Goal: Transaction & Acquisition: Purchase product/service

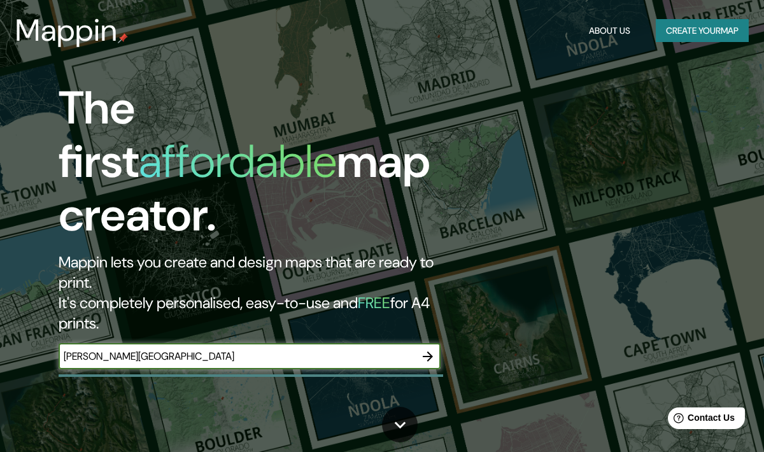
type input "[PERSON_NAME][GEOGRAPHIC_DATA]"
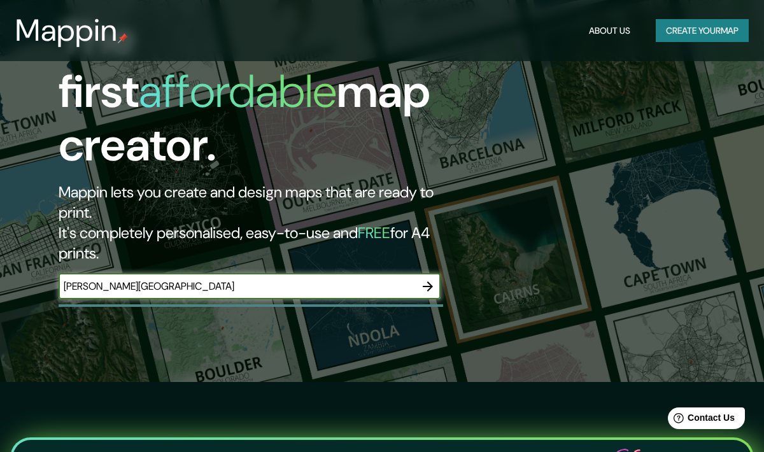
scroll to position [69, 0]
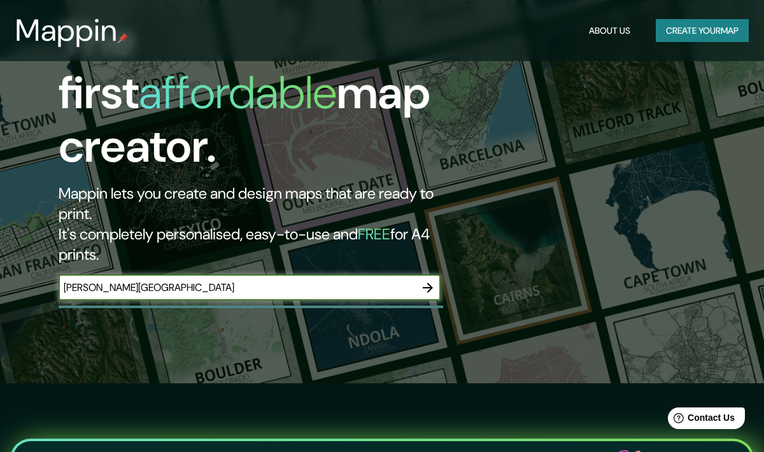
click at [428, 280] on icon "button" at bounding box center [427, 287] width 15 height 15
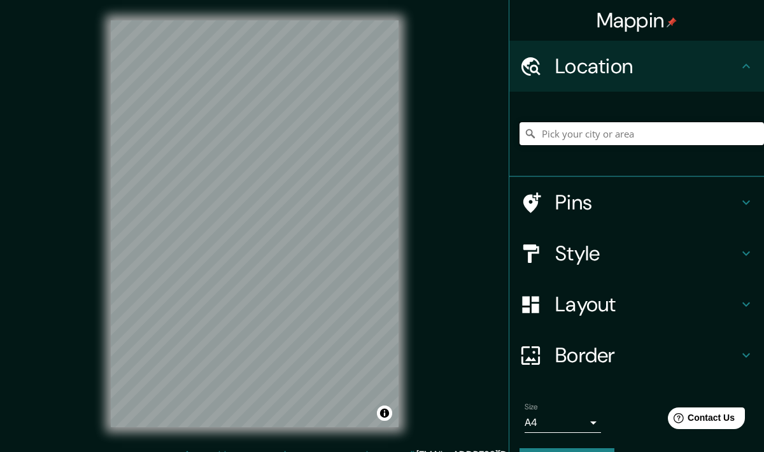
click at [586, 133] on input "Pick your city or area" at bounding box center [642, 133] width 245 height 23
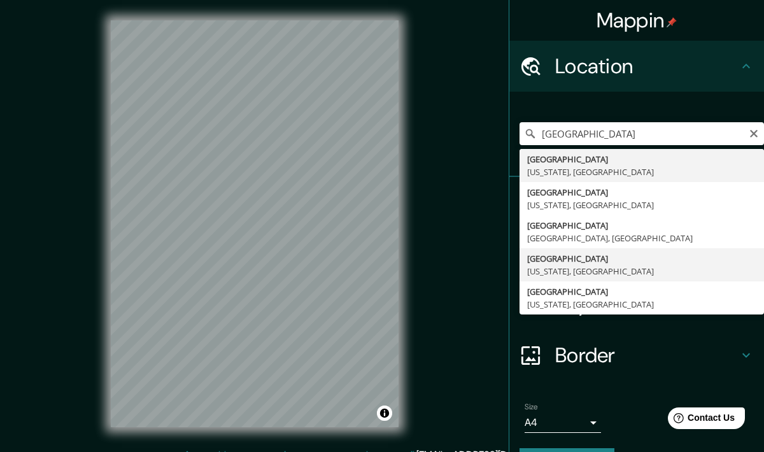
type input "[GEOGRAPHIC_DATA], [US_STATE], [GEOGRAPHIC_DATA]"
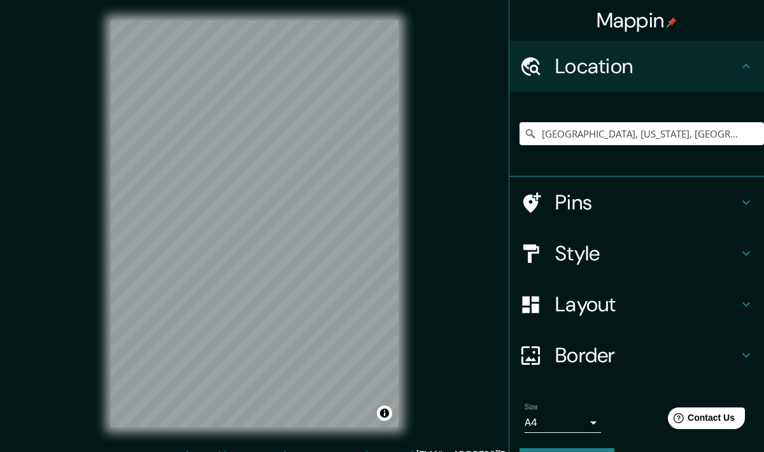
click at [594, 248] on h4 "Style" at bounding box center [647, 253] width 183 height 25
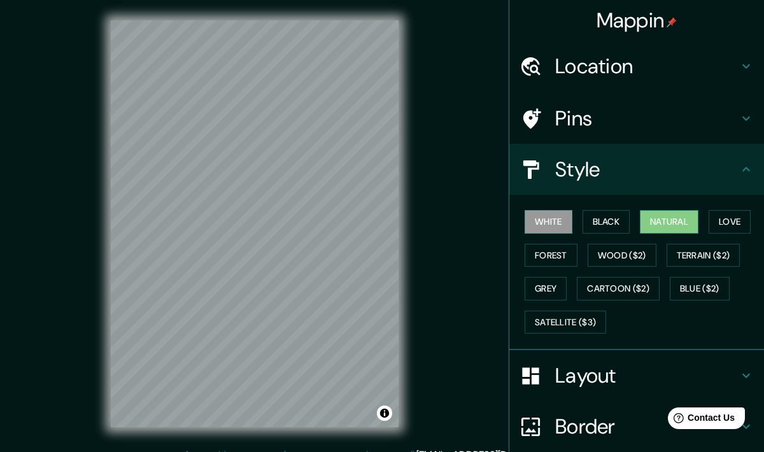
click at [682, 222] on button "Natural" at bounding box center [669, 222] width 59 height 24
click at [738, 222] on button "Love" at bounding box center [730, 222] width 42 height 24
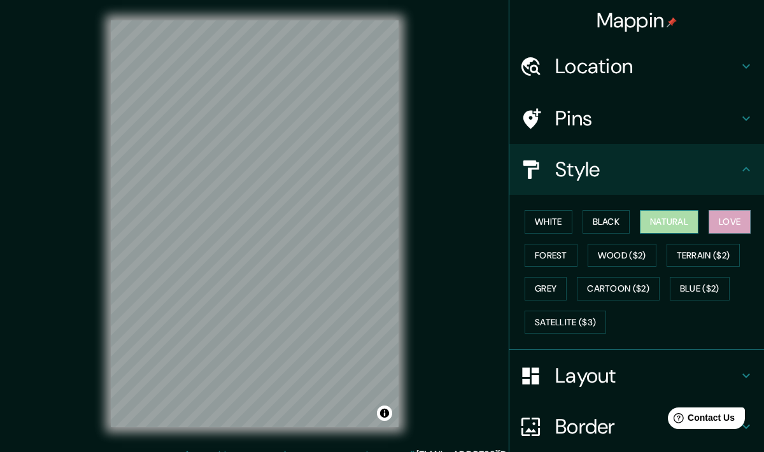
click at [661, 222] on button "Natural" at bounding box center [669, 222] width 59 height 24
click at [731, 227] on button "Love" at bounding box center [730, 222] width 42 height 24
click at [672, 217] on button "Natural" at bounding box center [669, 222] width 59 height 24
click at [587, 228] on button "Black" at bounding box center [607, 222] width 48 height 24
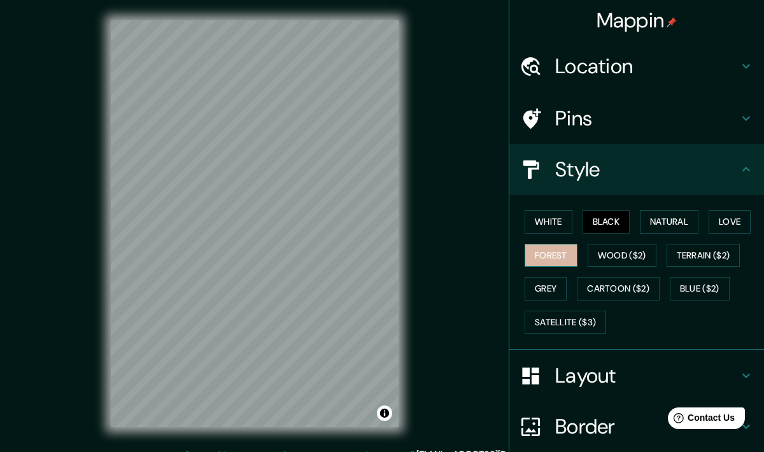
click at [561, 259] on button "Forest" at bounding box center [551, 256] width 53 height 24
click at [673, 231] on button "Natural" at bounding box center [669, 222] width 59 height 24
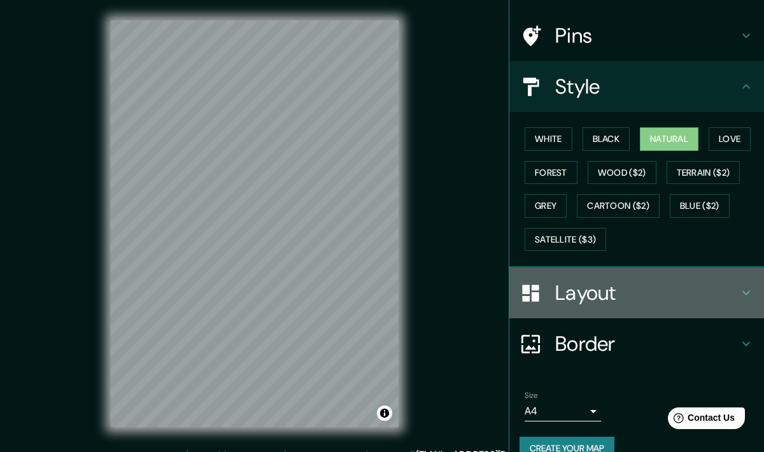
click at [671, 289] on h4 "Layout" at bounding box center [647, 292] width 183 height 25
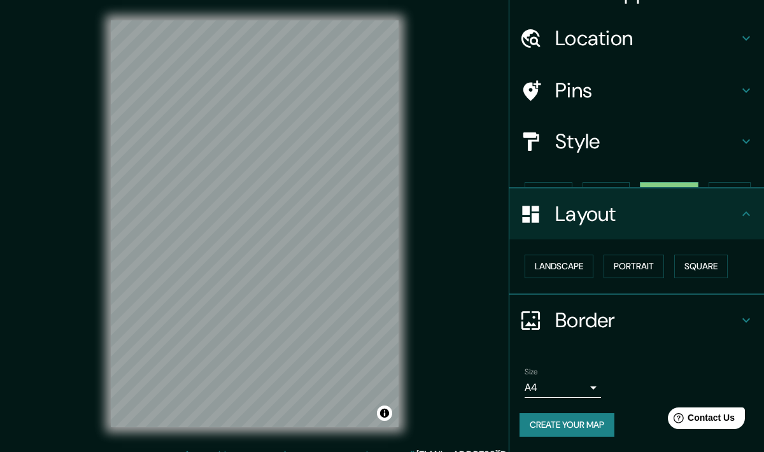
scroll to position [6, 0]
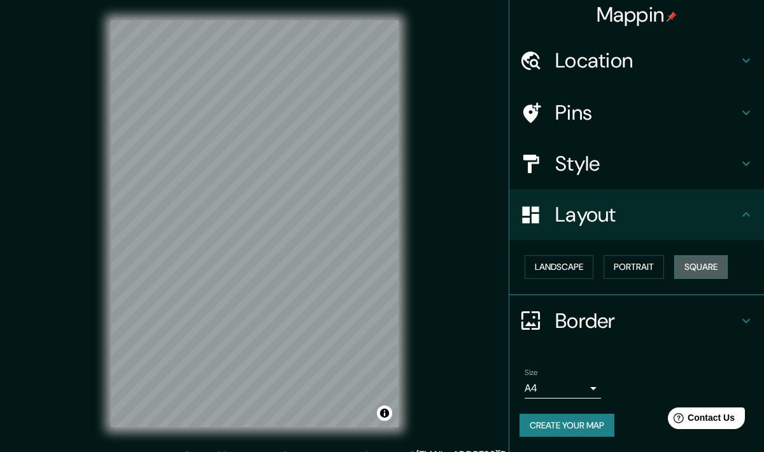
click at [700, 268] on button "Square" at bounding box center [702, 267] width 54 height 24
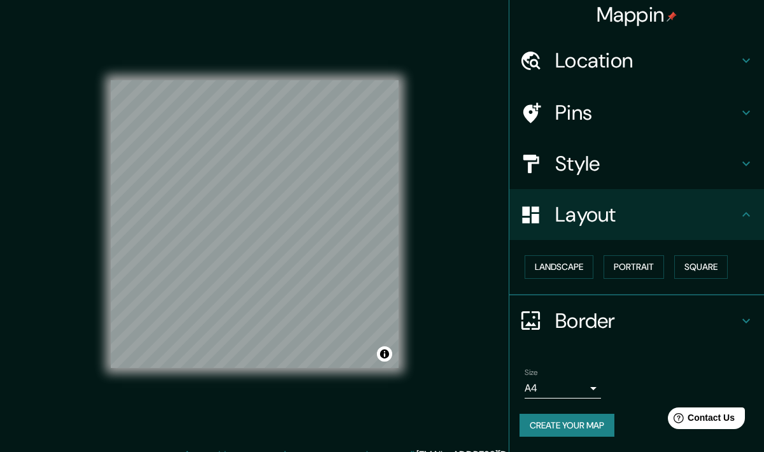
scroll to position [0, 0]
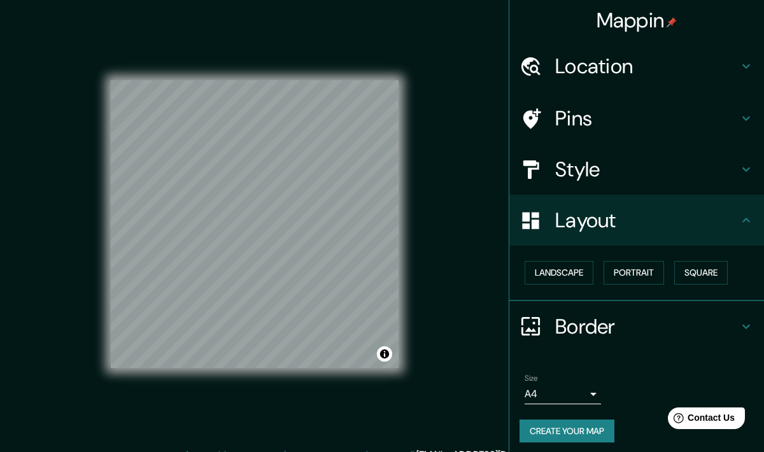
click at [656, 118] on h4 "Pins" at bounding box center [647, 118] width 183 height 25
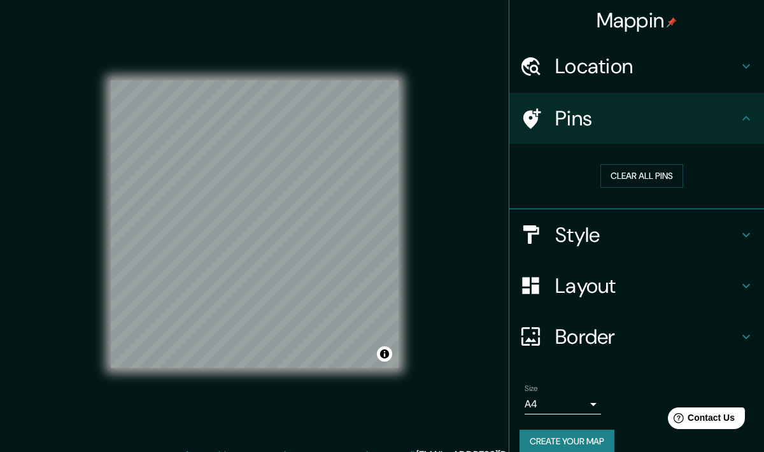
click at [543, 121] on div at bounding box center [538, 119] width 36 height 22
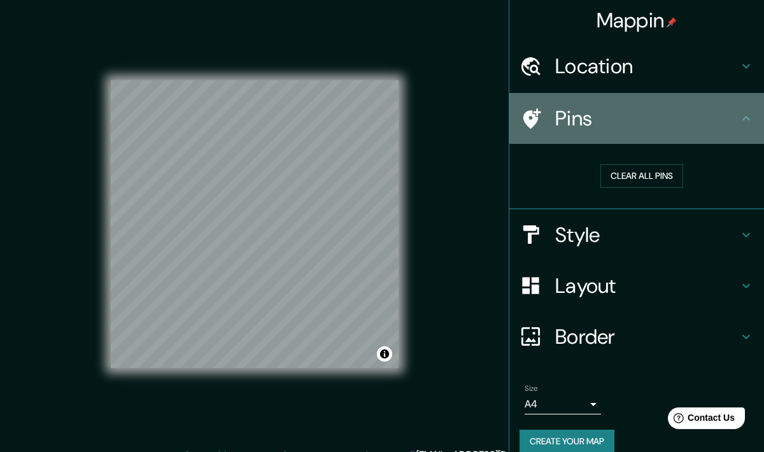
click at [594, 113] on h4 "Pins" at bounding box center [647, 118] width 183 height 25
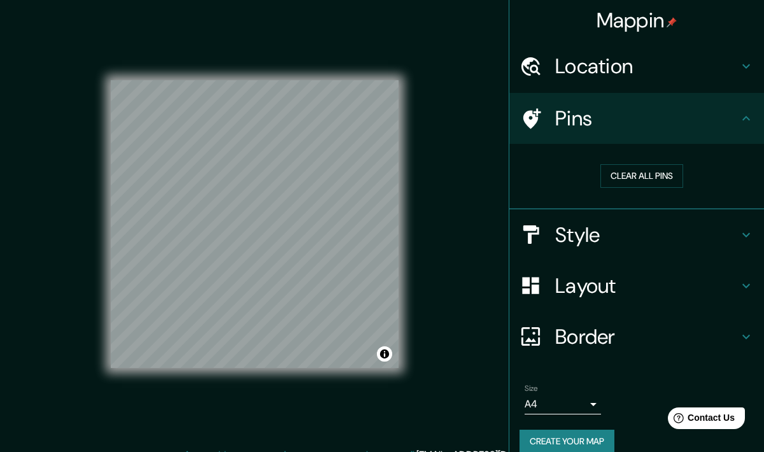
scroll to position [16, 0]
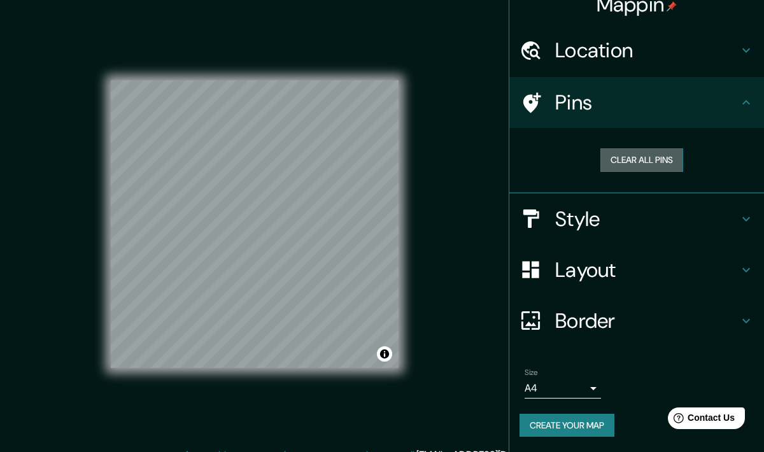
click at [649, 164] on button "Clear all pins" at bounding box center [642, 160] width 83 height 24
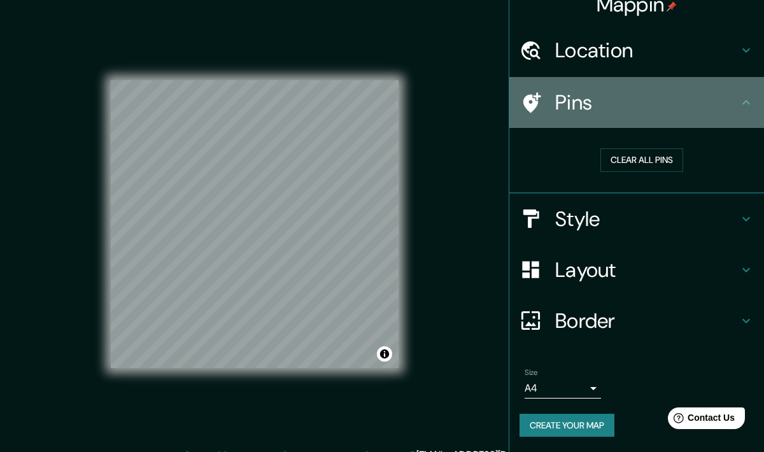
click at [754, 99] on div "Pins" at bounding box center [637, 102] width 255 height 51
click at [742, 101] on icon at bounding box center [746, 102] width 15 height 15
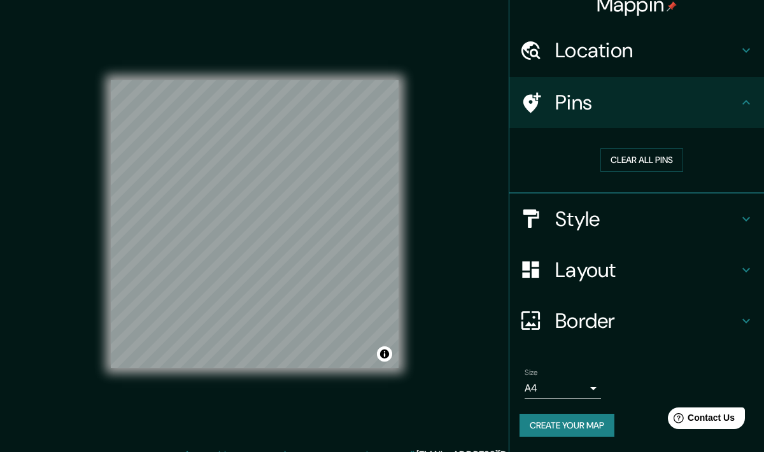
click at [524, 108] on icon at bounding box center [531, 103] width 22 height 22
click at [273, 260] on div "Mappin Location [GEOGRAPHIC_DATA], [US_STATE], [GEOGRAPHIC_DATA] Pins Clear all…" at bounding box center [382, 234] width 764 height 468
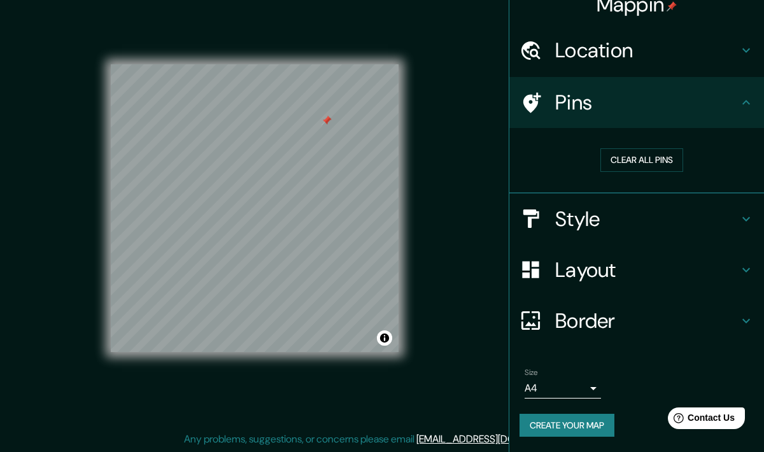
drag, startPoint x: 341, startPoint y: 82, endPoint x: 328, endPoint y: 127, distance: 47.6
click at [328, 125] on div at bounding box center [327, 120] width 10 height 10
click at [622, 162] on button "Clear all pins" at bounding box center [642, 160] width 83 height 24
click at [556, 427] on button "Create your map" at bounding box center [567, 426] width 95 height 24
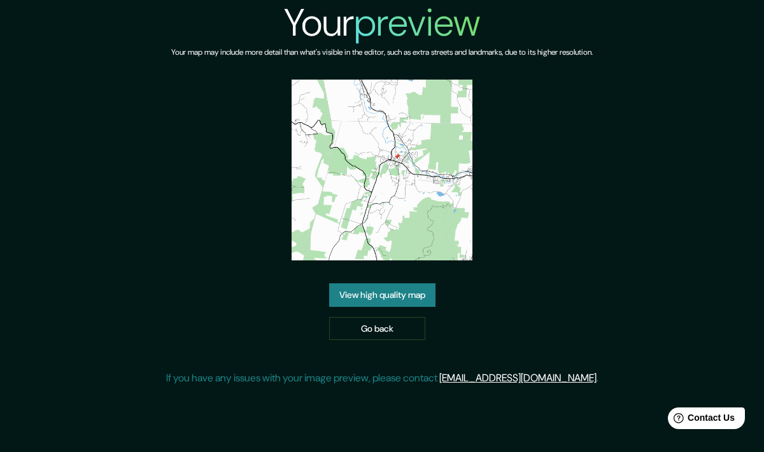
click at [415, 300] on link "View high quality map" at bounding box center [382, 295] width 106 height 24
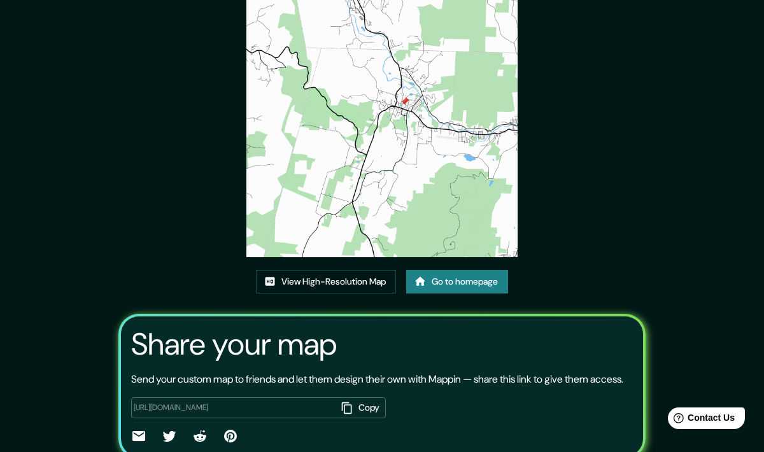
scroll to position [138, 0]
